Goal: Information Seeking & Learning: Learn about a topic

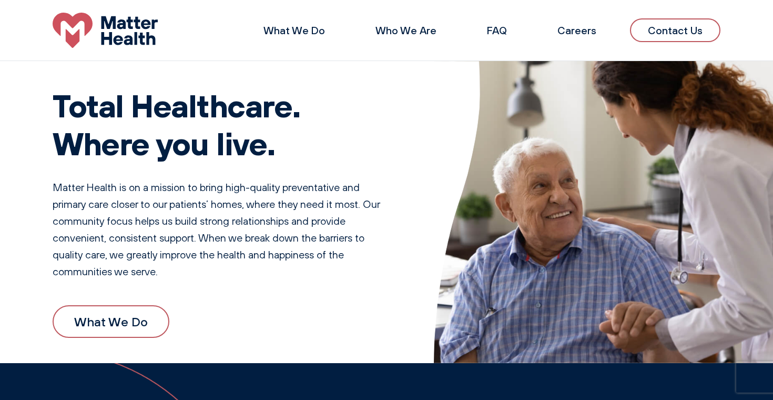
click at [292, 281] on div "Total Healthcare. Where you live. Matter Health is on a mission to bring high-q…" at bounding box center [222, 212] width 339 height 302
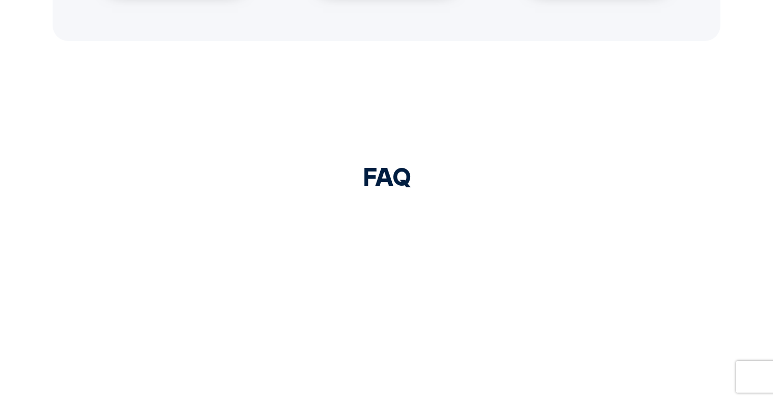
scroll to position [1188, 0]
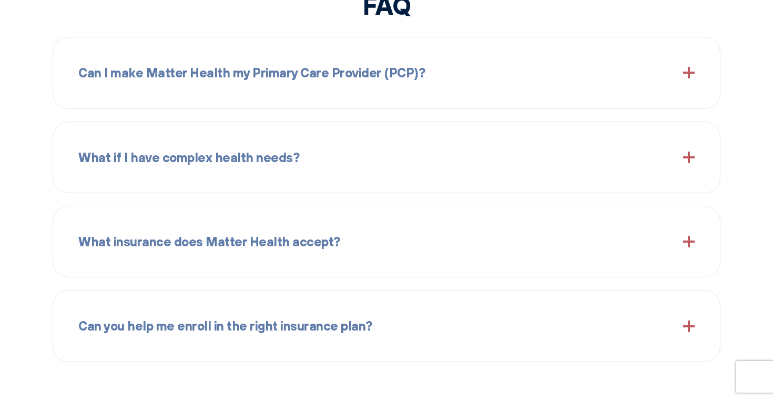
click at [359, 84] on div "Can I make Matter Health my Primary Care Provider (PCP)?" at bounding box center [386, 72] width 616 height 45
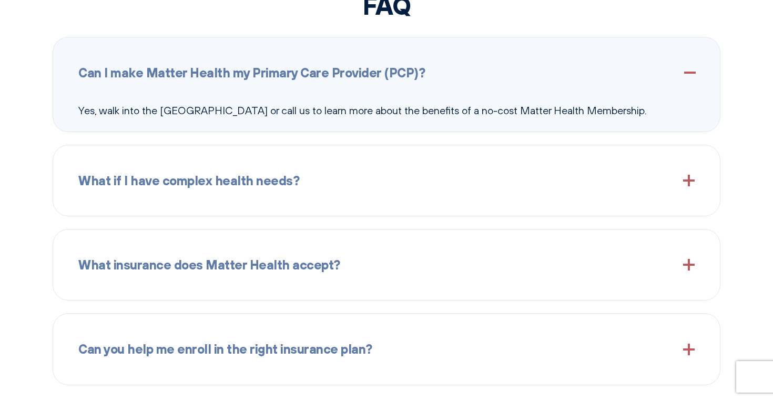
click at [359, 84] on div "Can I make Matter Health my Primary Care Provider (PCP)?" at bounding box center [386, 72] width 616 height 45
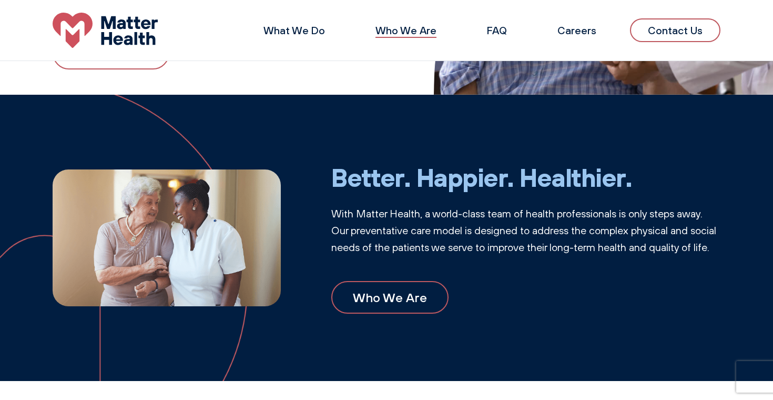
scroll to position [0, 0]
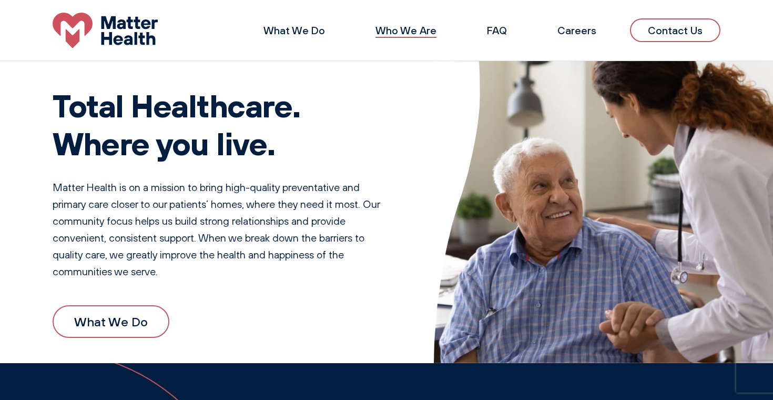
click at [401, 26] on link "Who We Are" at bounding box center [406, 30] width 61 height 13
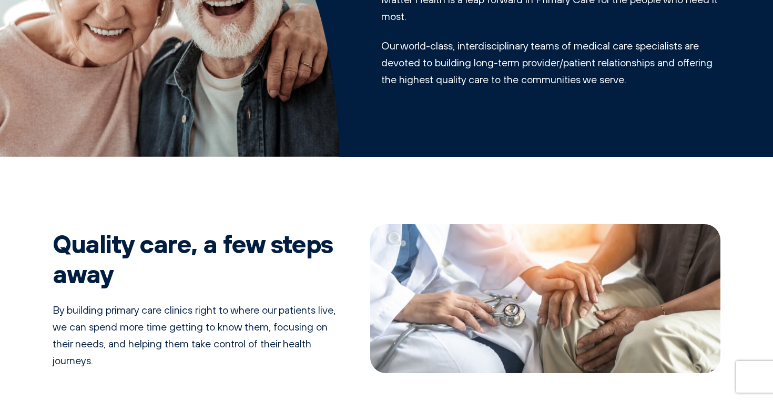
scroll to position [345, 0]
